Goal: Task Accomplishment & Management: Use online tool/utility

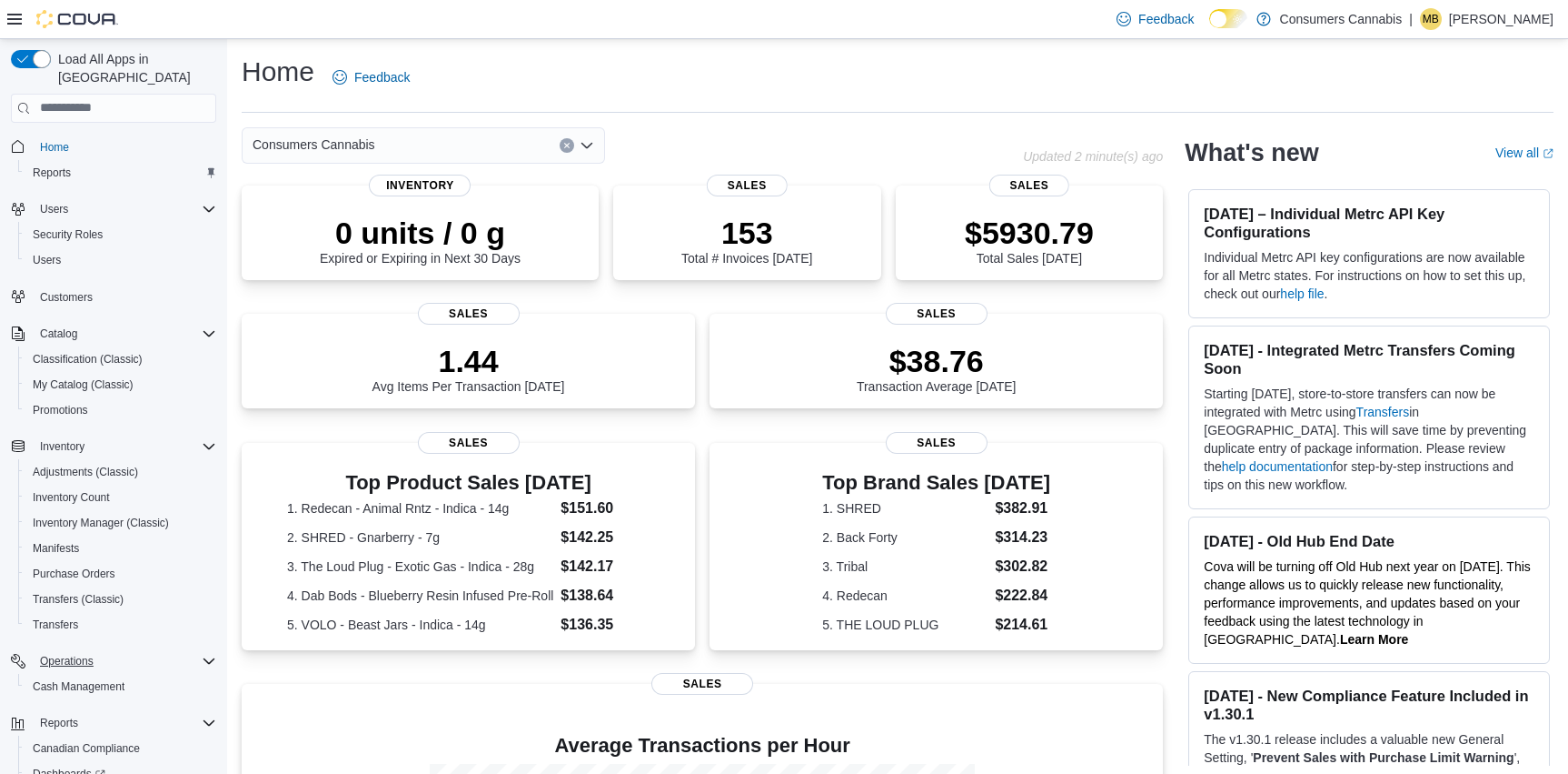
scroll to position [108, 0]
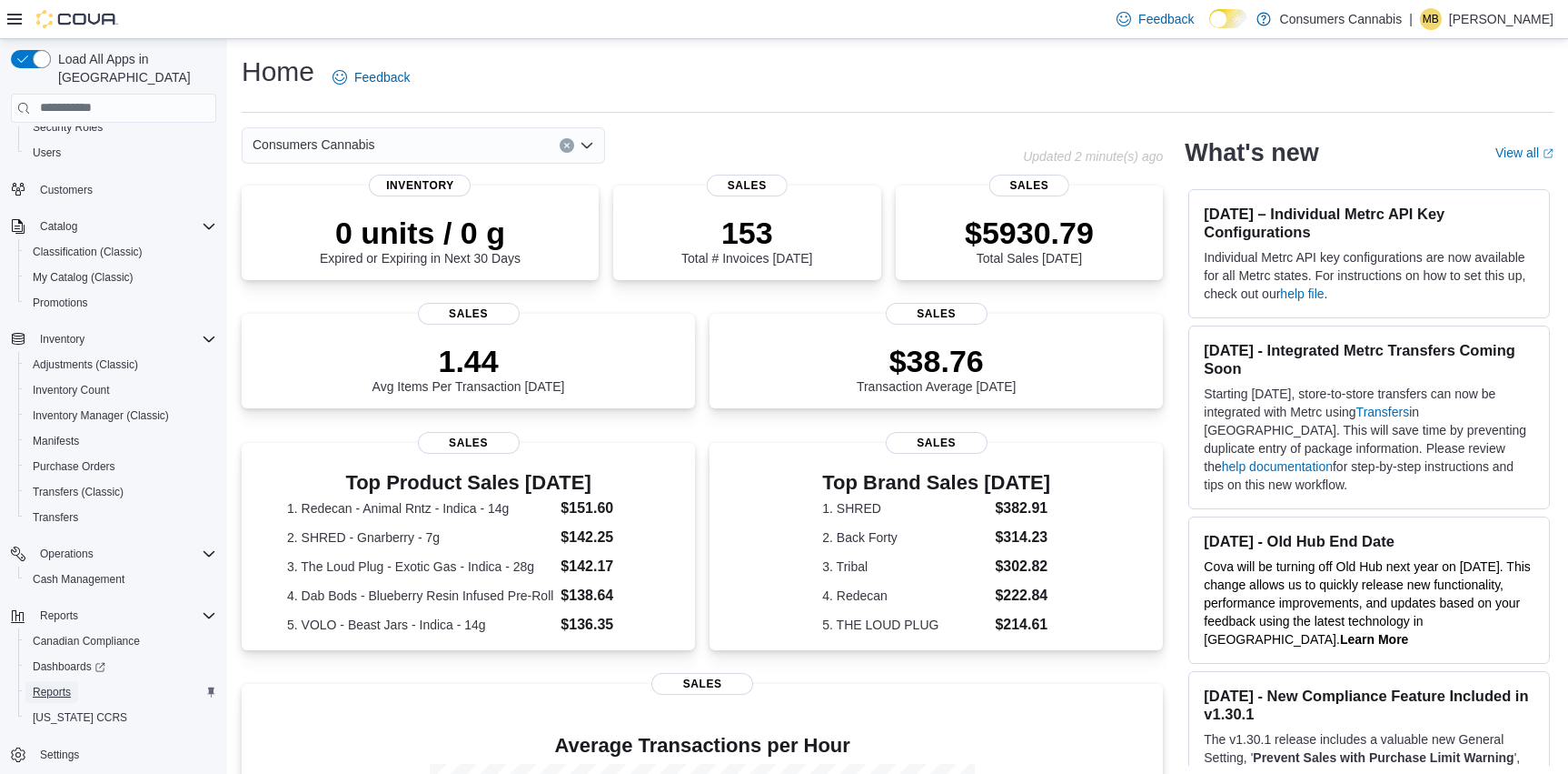
click at [60, 684] on span "Reports" at bounding box center [51, 691] width 38 height 15
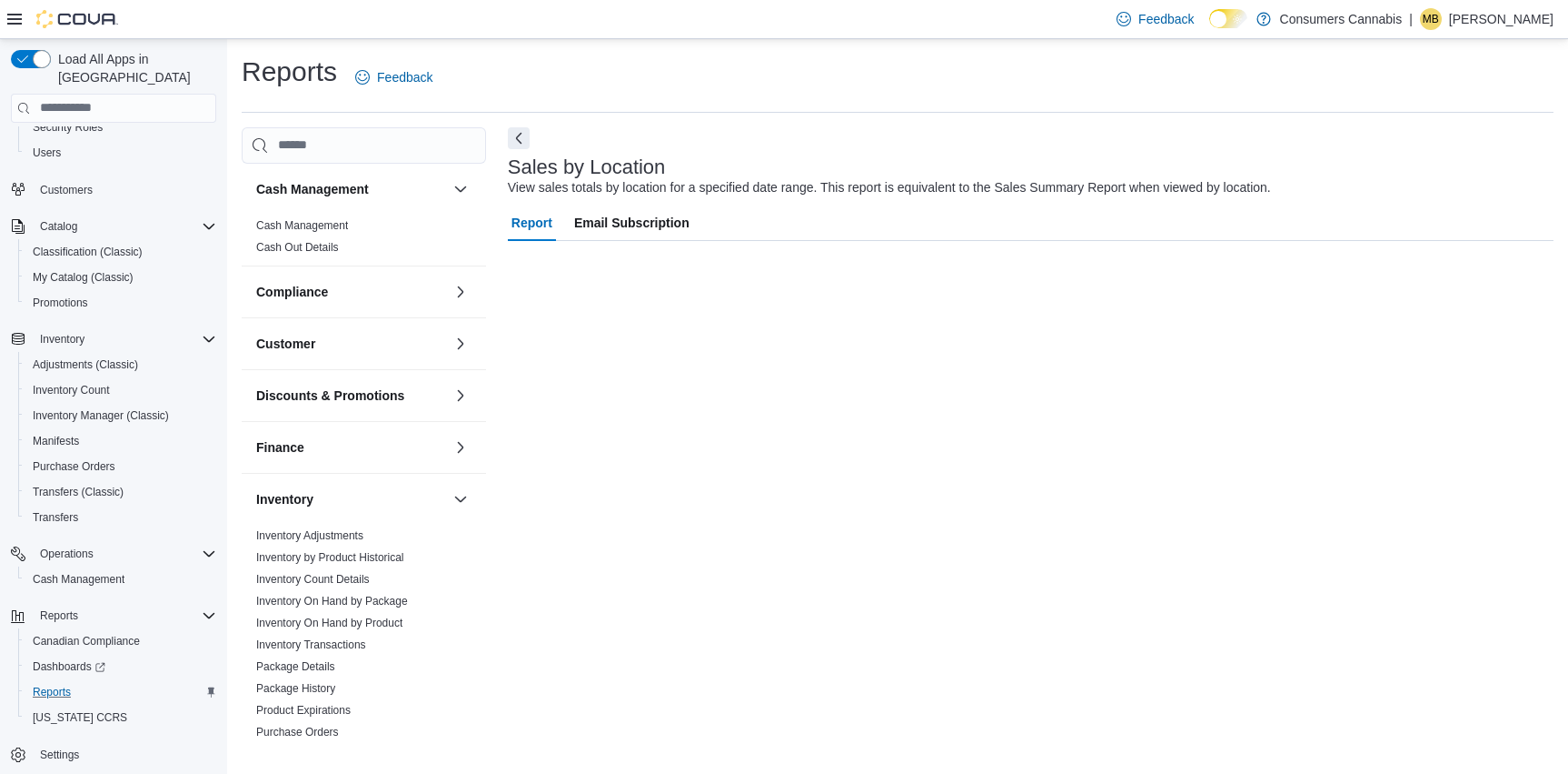
scroll to position [61, 0]
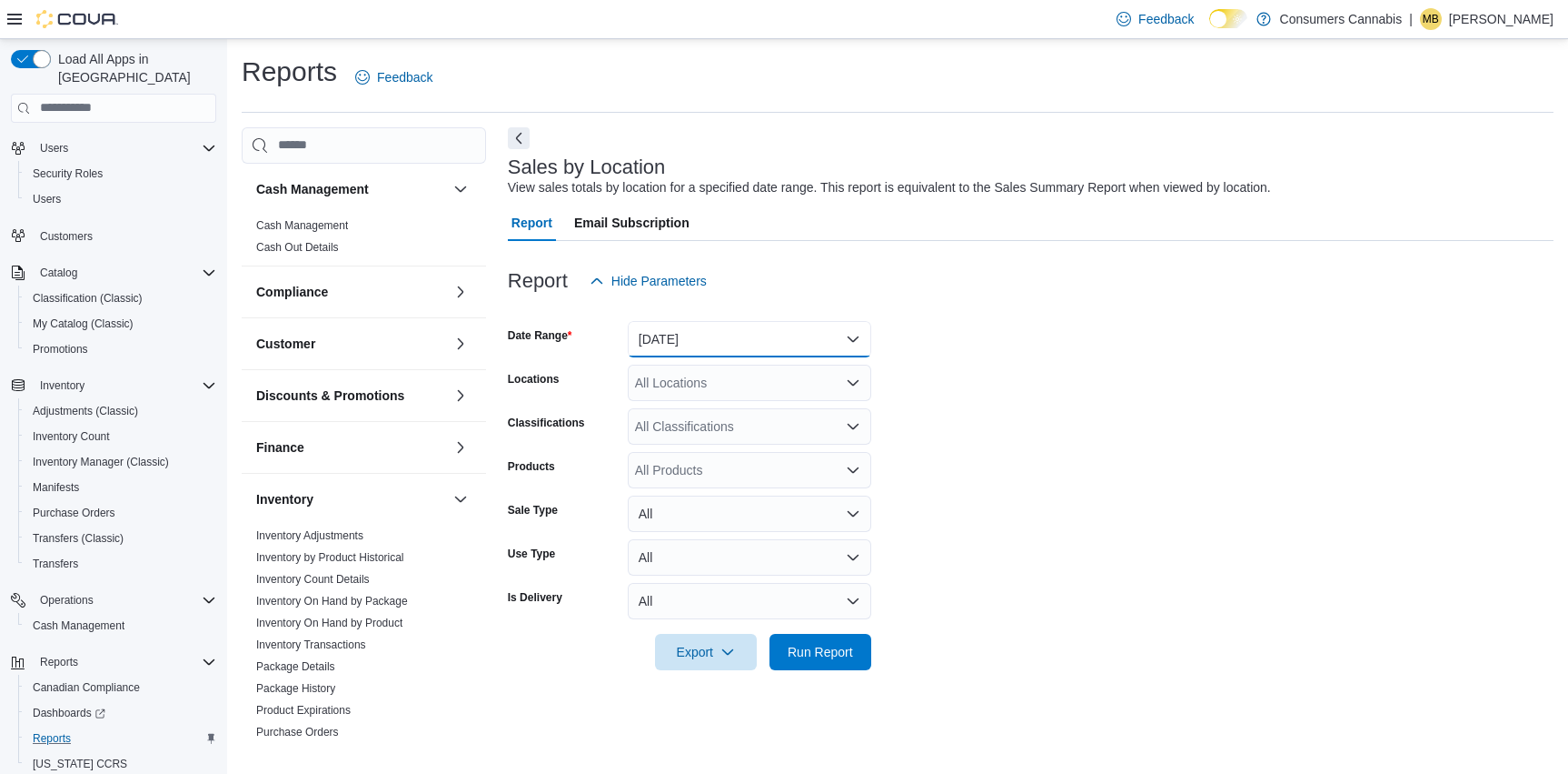
click at [748, 341] on button "[DATE]" at bounding box center [749, 338] width 243 height 36
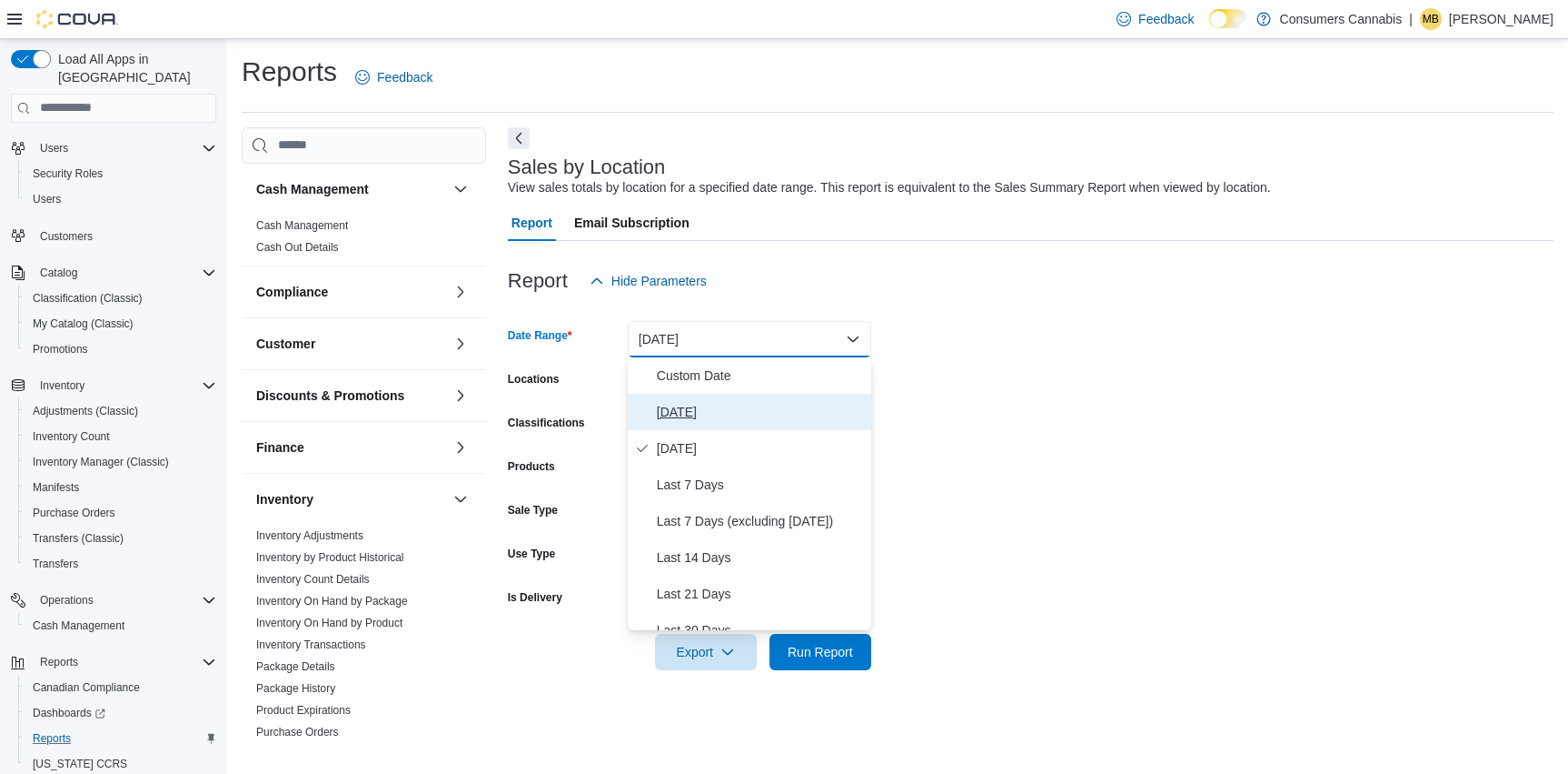
click at [704, 410] on span "[DATE]" at bounding box center [760, 411] width 207 height 22
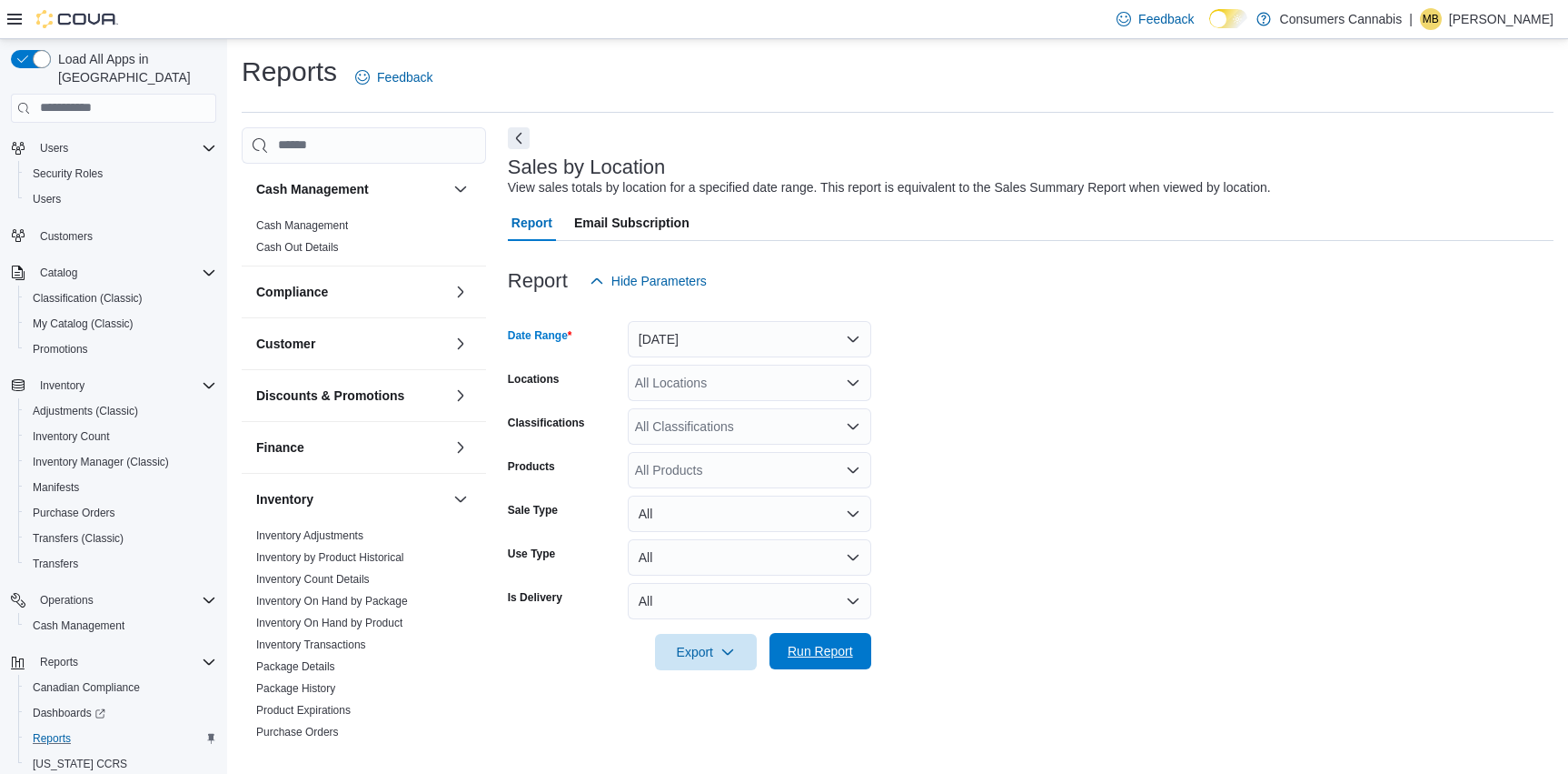
click at [805, 651] on span "Run Report" at bounding box center [820, 651] width 65 height 19
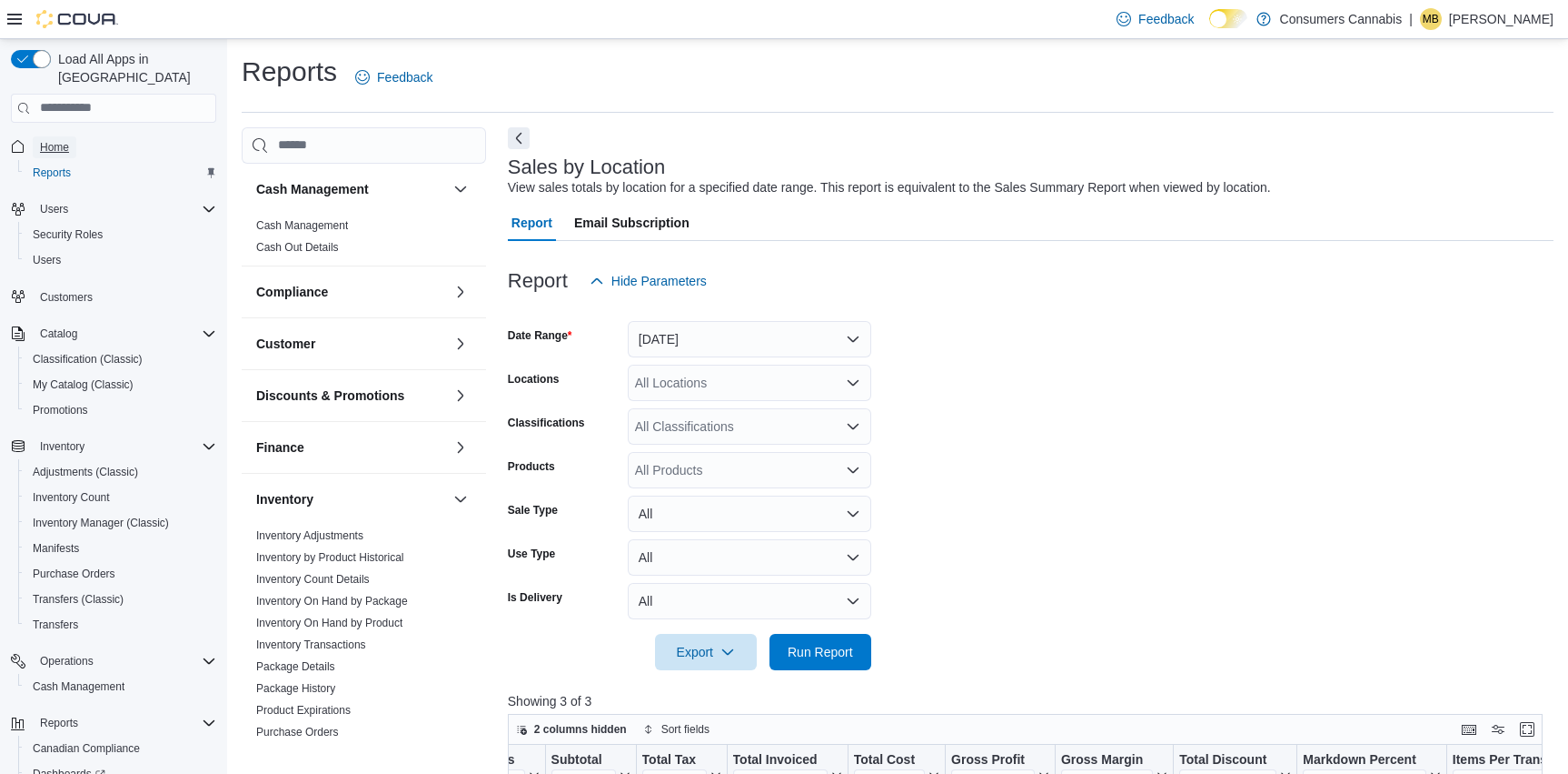
click at [54, 140] on span "Home" at bounding box center [55, 147] width 29 height 15
